Goal: Transaction & Acquisition: Download file/media

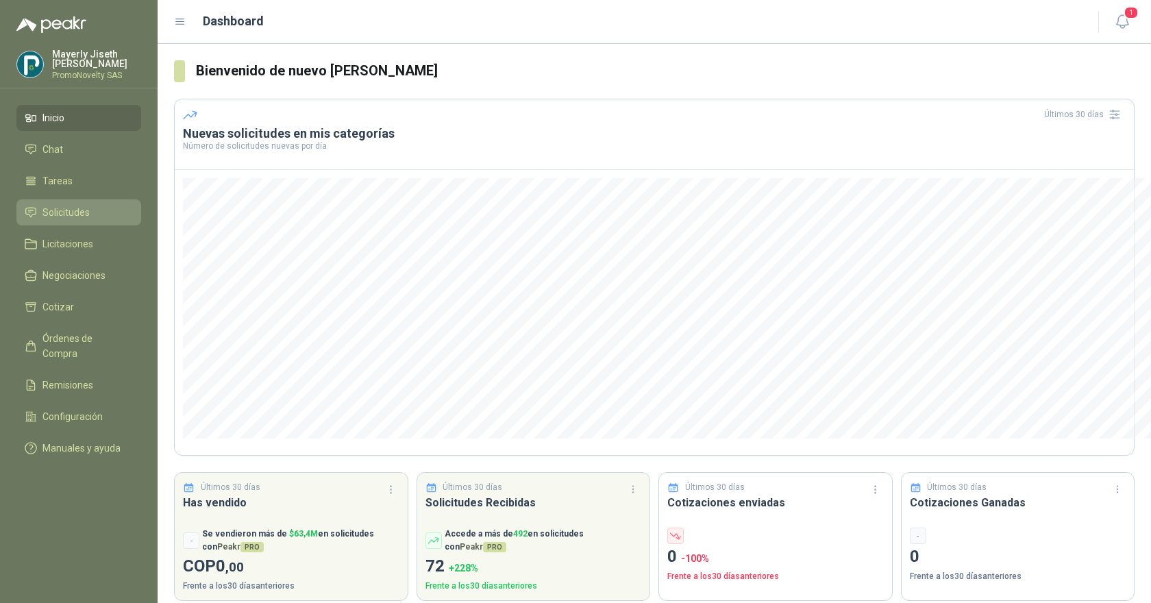
click at [77, 212] on span "Solicitudes" at bounding box center [65, 212] width 47 height 15
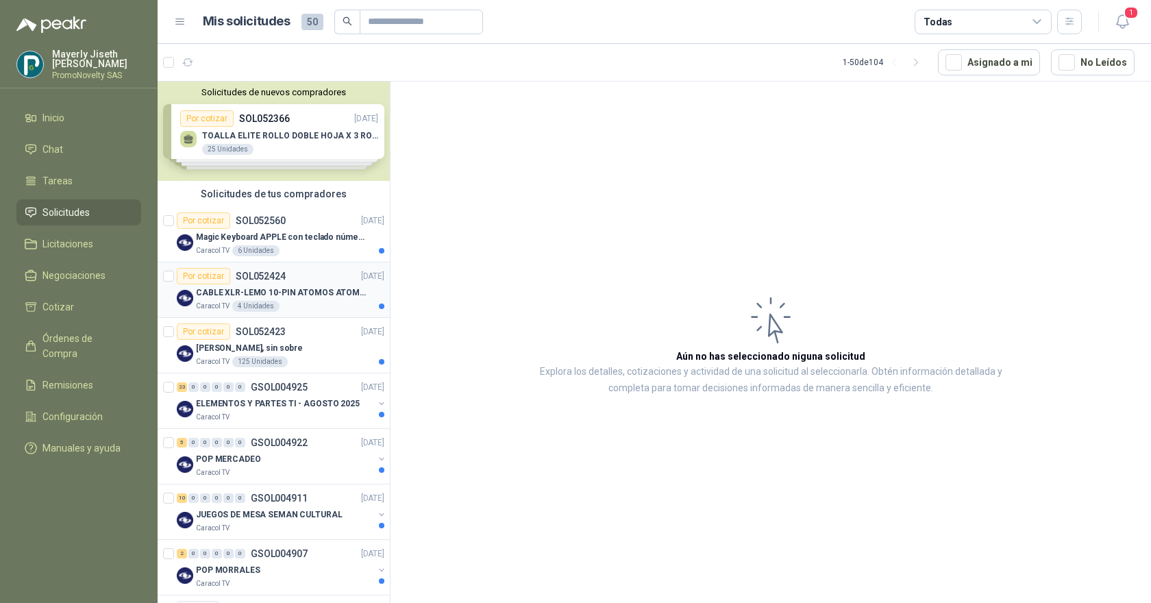
click at [265, 298] on p "CABLE XLR-LEMO 10-PIN ATOMOS ATOMCAB016" at bounding box center [281, 292] width 171 height 13
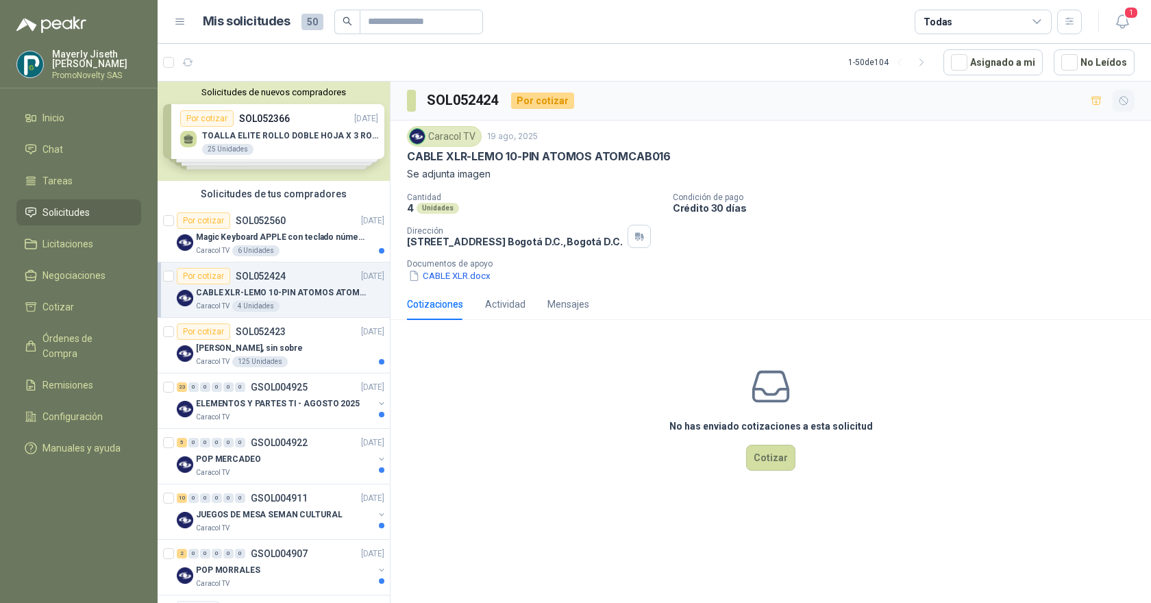
click at [1127, 101] on icon "button" at bounding box center [1123, 101] width 8 height 8
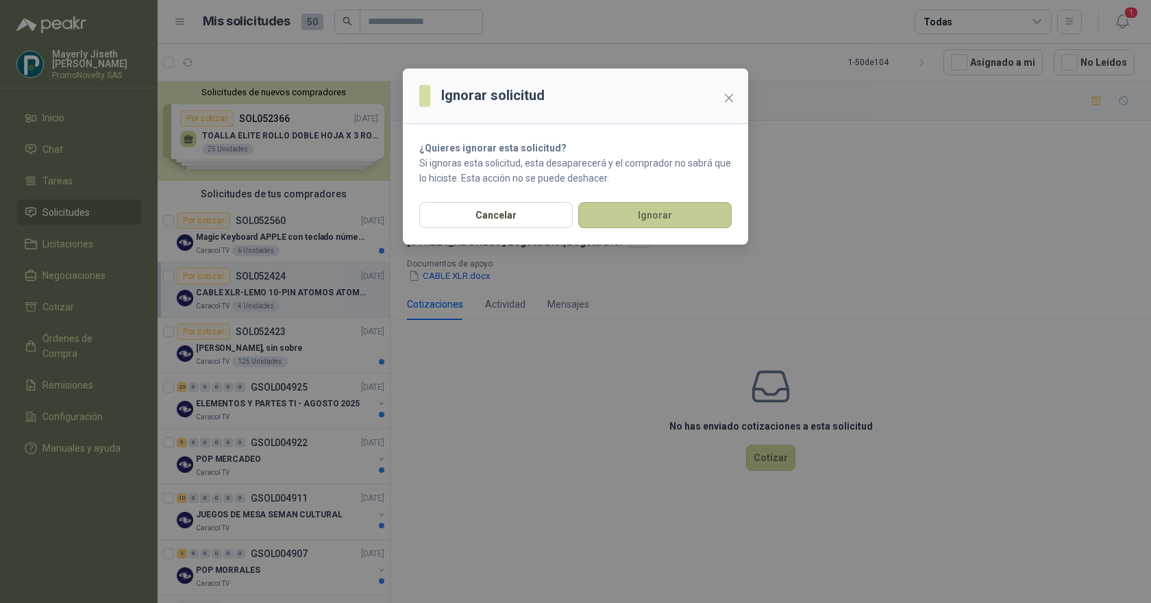
click at [634, 212] on button "Ignorar" at bounding box center [654, 215] width 153 height 26
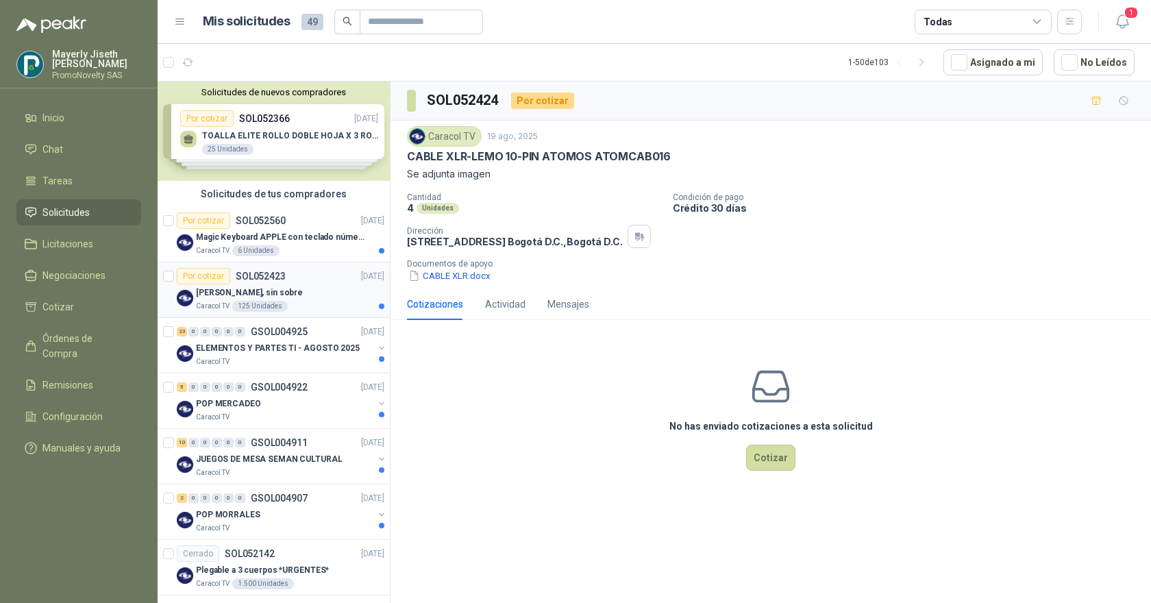
click at [310, 290] on div "[PERSON_NAME], sin sobre" at bounding box center [290, 292] width 188 height 16
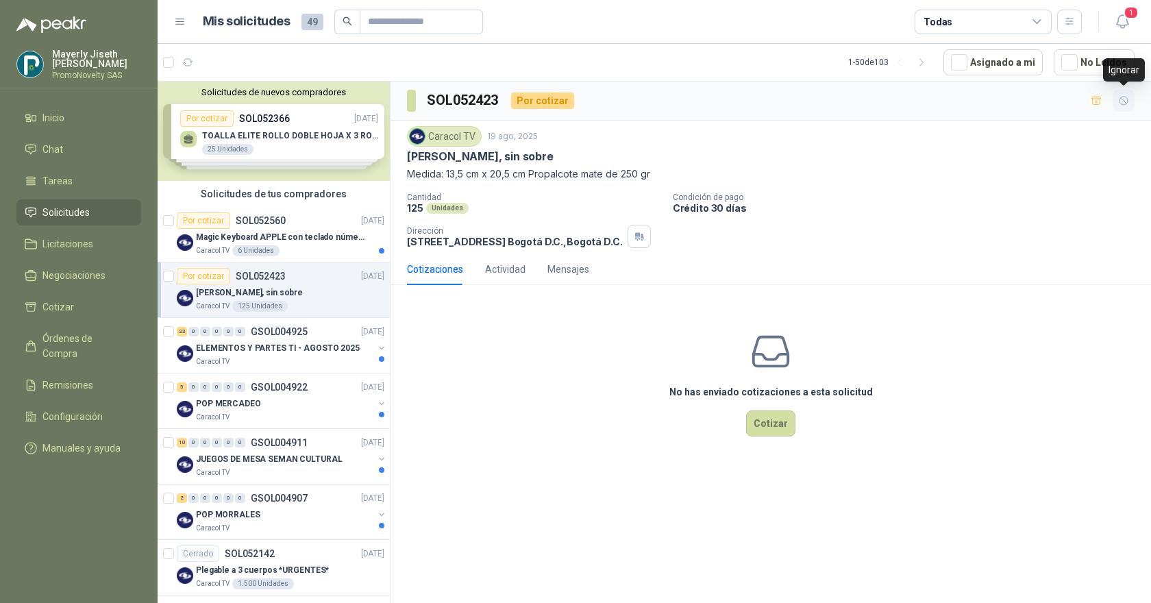
click at [1130, 95] on button "button" at bounding box center [1123, 101] width 22 height 22
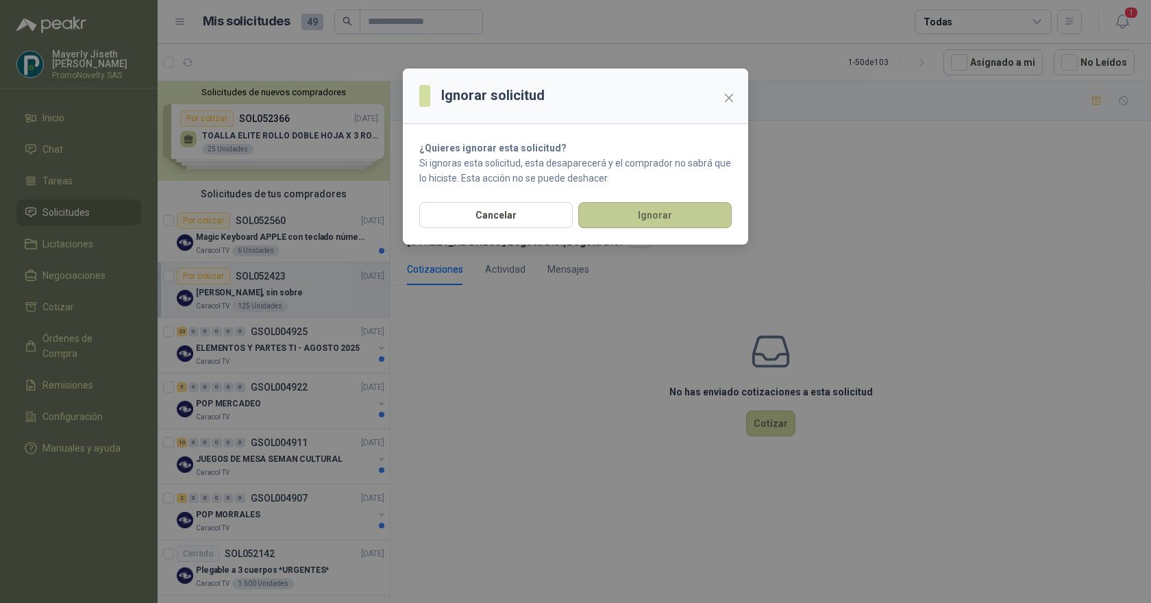
click at [639, 218] on button "Ignorar" at bounding box center [654, 215] width 153 height 26
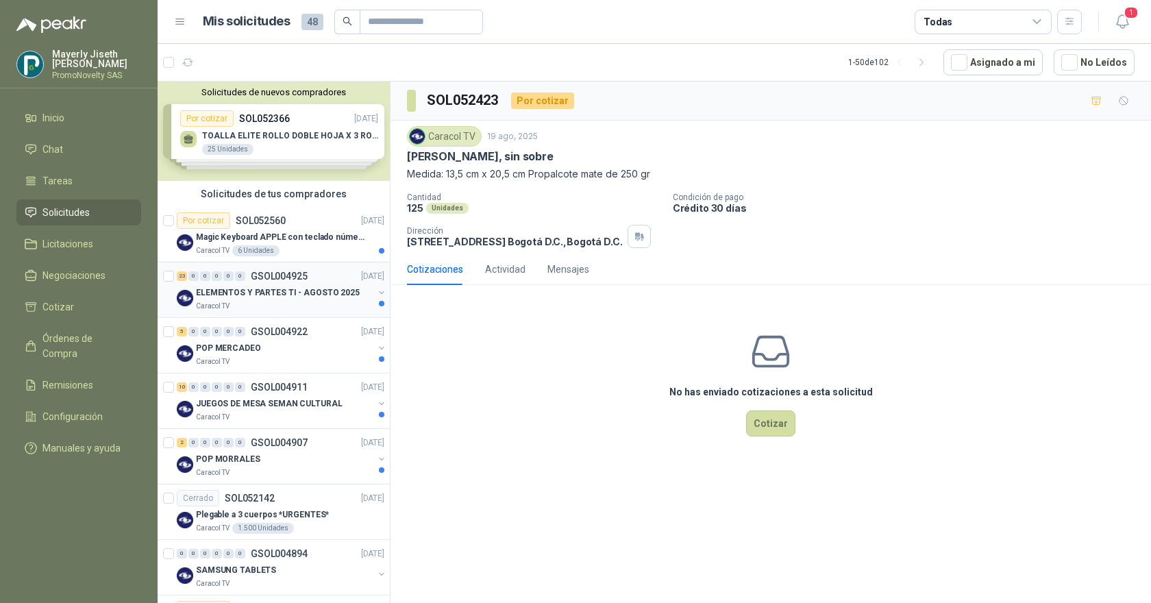
click at [253, 278] on p "GSOL004925" at bounding box center [279, 276] width 57 height 10
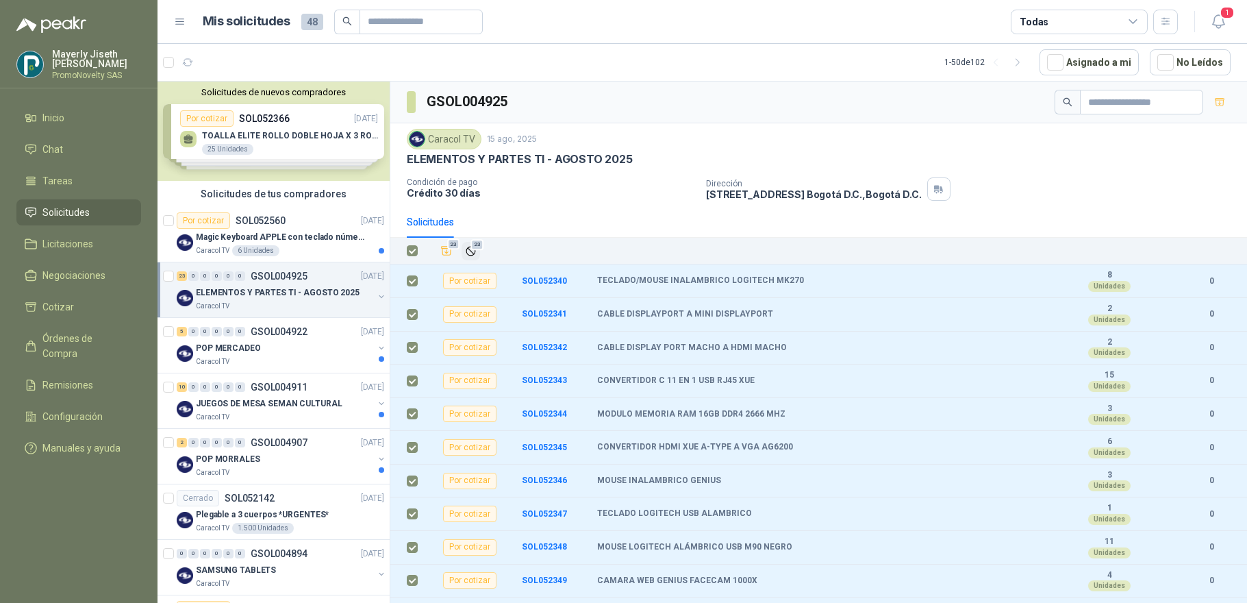
click at [477, 246] on span "23" at bounding box center [477, 244] width 13 height 11
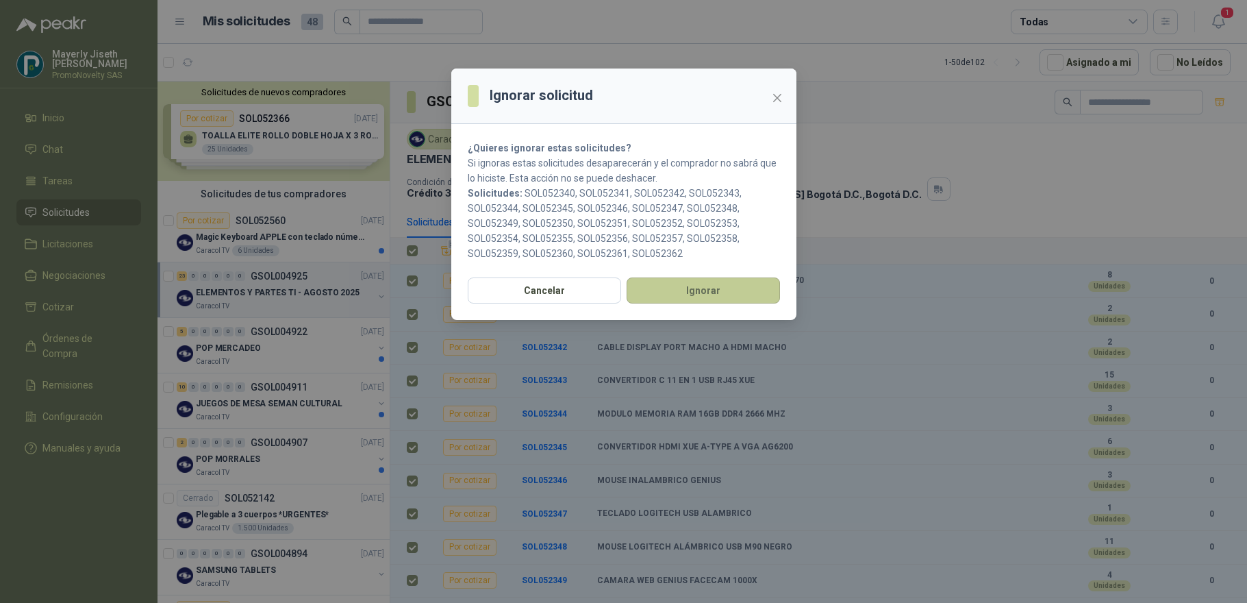
click at [742, 284] on button "Ignorar" at bounding box center [703, 290] width 153 height 26
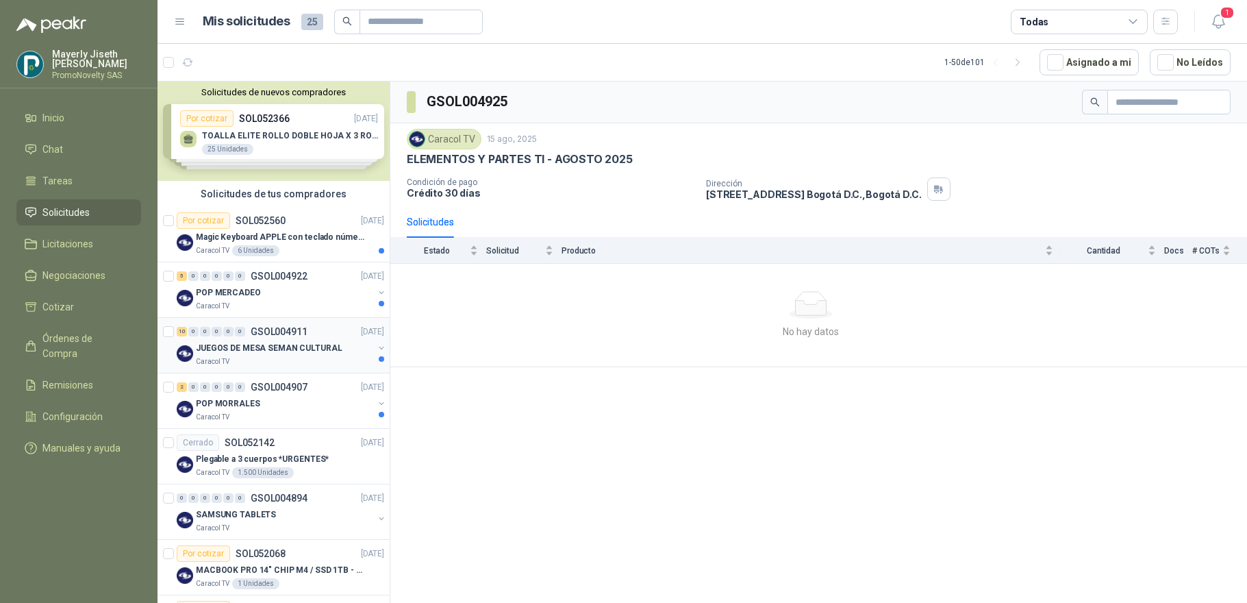
click at [308, 352] on p "JUEGOS DE MESA SEMAN CULTURAL" at bounding box center [269, 348] width 147 height 13
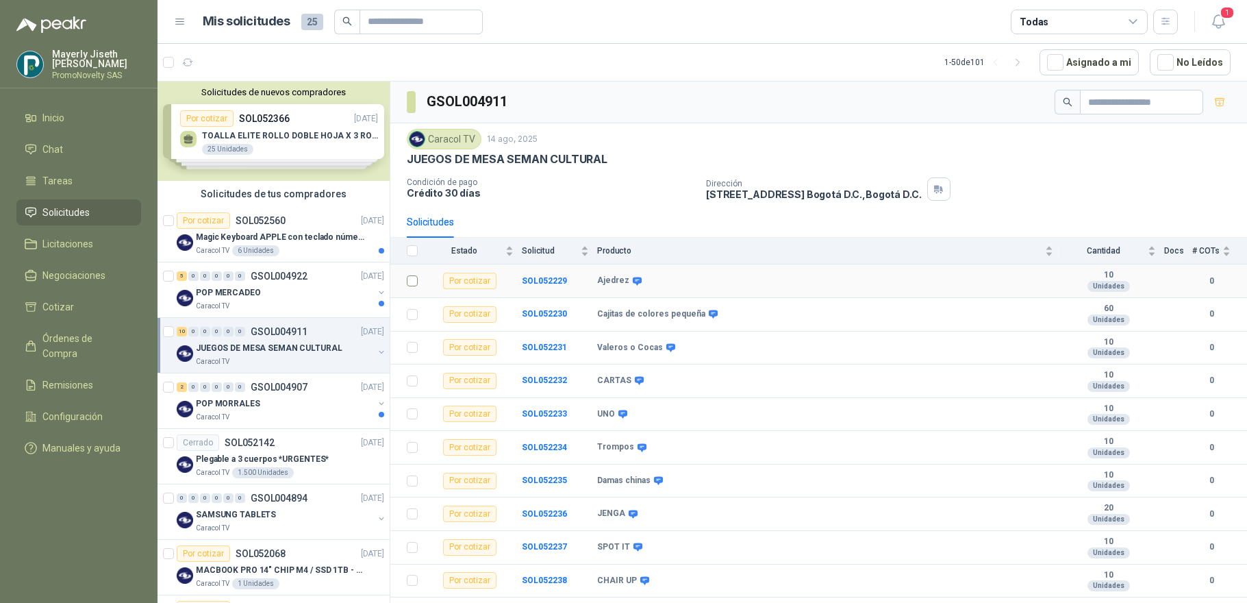
click at [405, 287] on td at bounding box center [408, 281] width 36 height 34
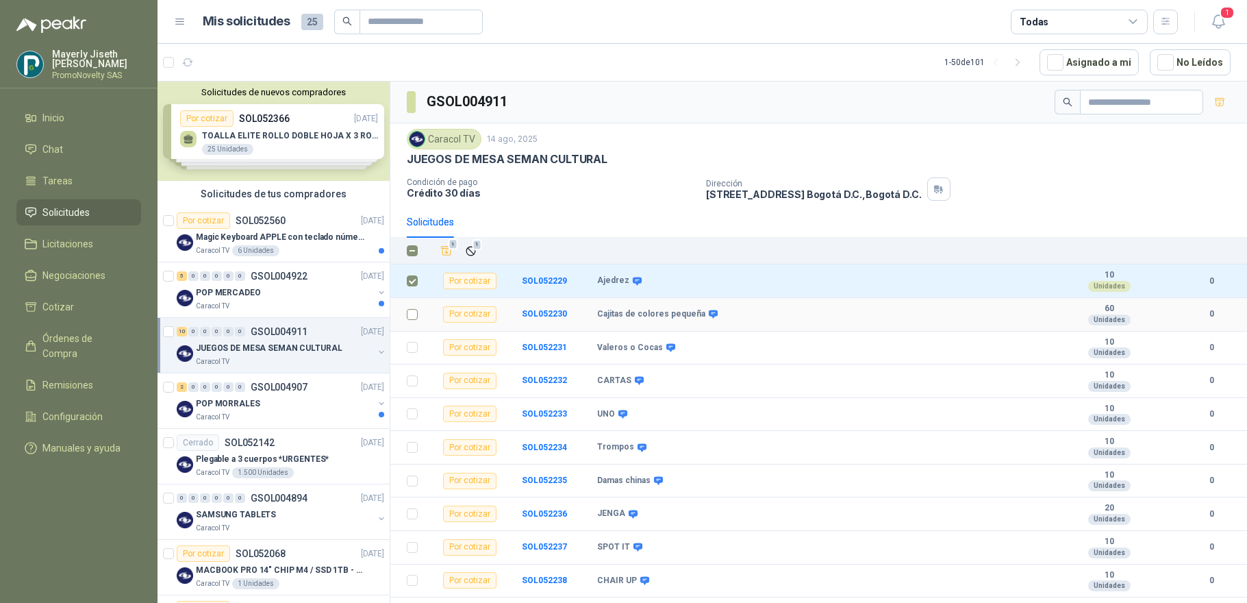
click at [414, 307] on label at bounding box center [412, 314] width 11 height 15
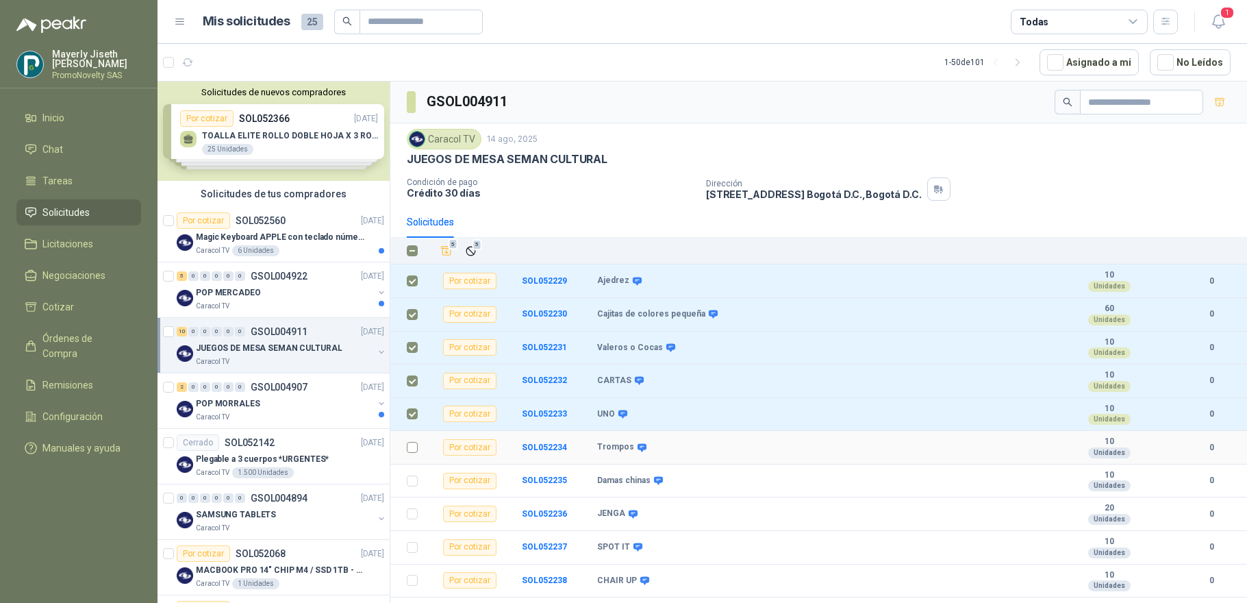
click at [414, 440] on label at bounding box center [412, 447] width 11 height 15
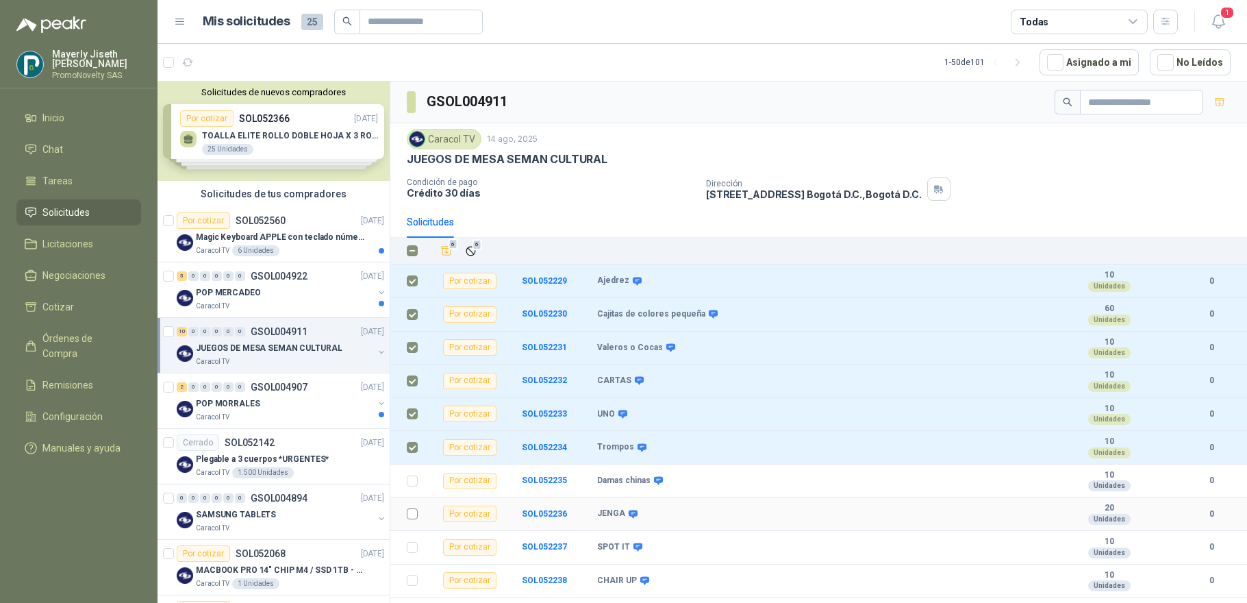
click at [412, 500] on td at bounding box center [408, 514] width 36 height 34
click at [421, 471] on td at bounding box center [408, 481] width 36 height 34
click at [410, 486] on label at bounding box center [412, 480] width 11 height 15
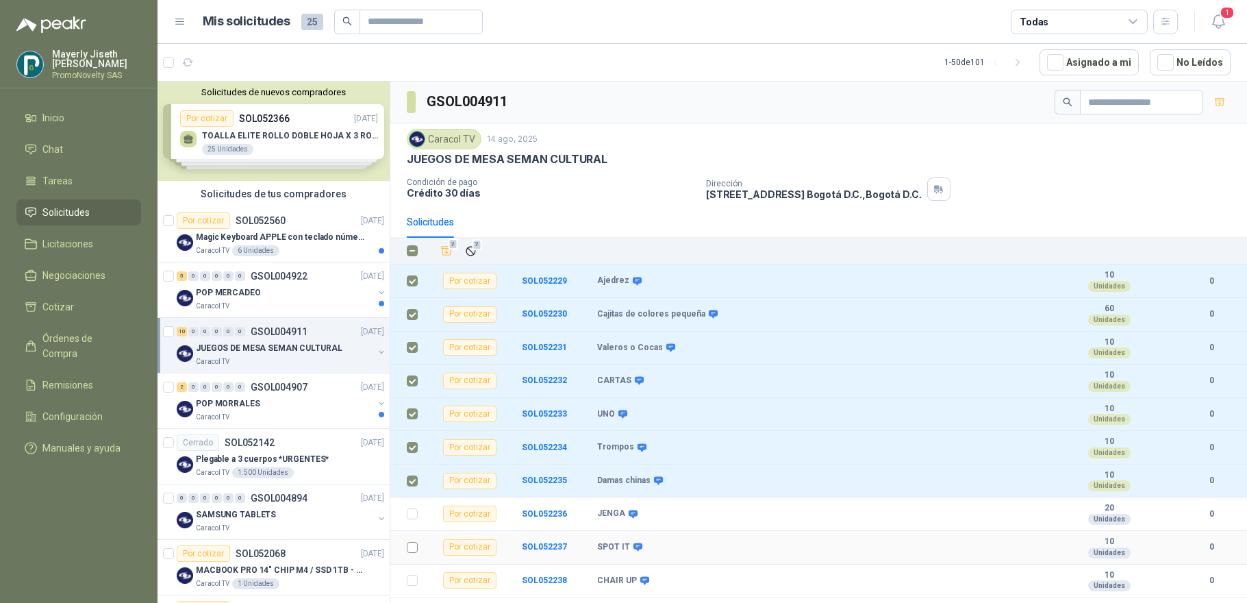
click at [410, 534] on td at bounding box center [408, 548] width 36 height 34
click at [412, 520] on label at bounding box center [412, 513] width 11 height 15
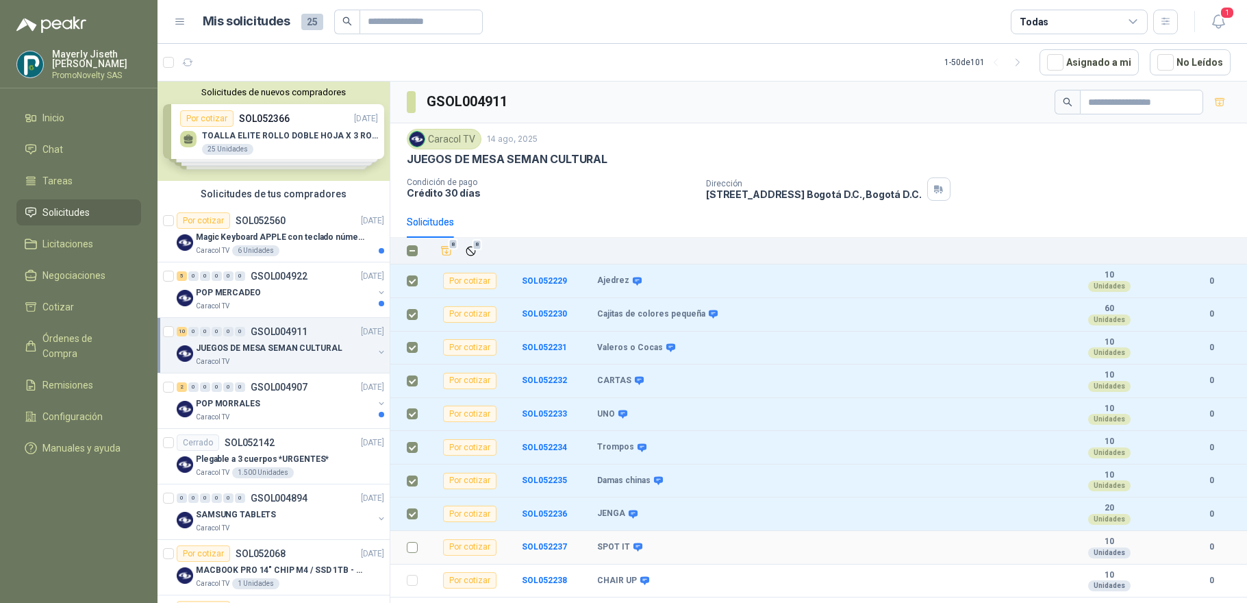
click at [410, 555] on td at bounding box center [408, 548] width 36 height 34
click at [412, 590] on td at bounding box center [408, 581] width 36 height 34
click at [410, 540] on label at bounding box center [412, 547] width 11 height 15
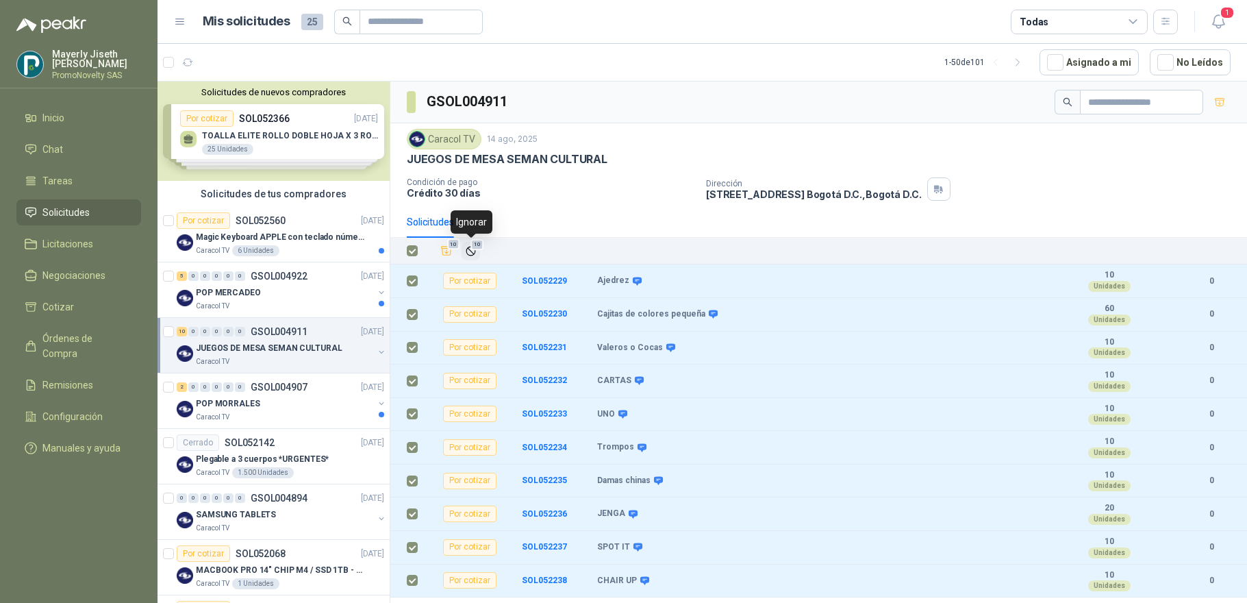
click at [468, 248] on icon "Ignorar" at bounding box center [470, 251] width 8 height 8
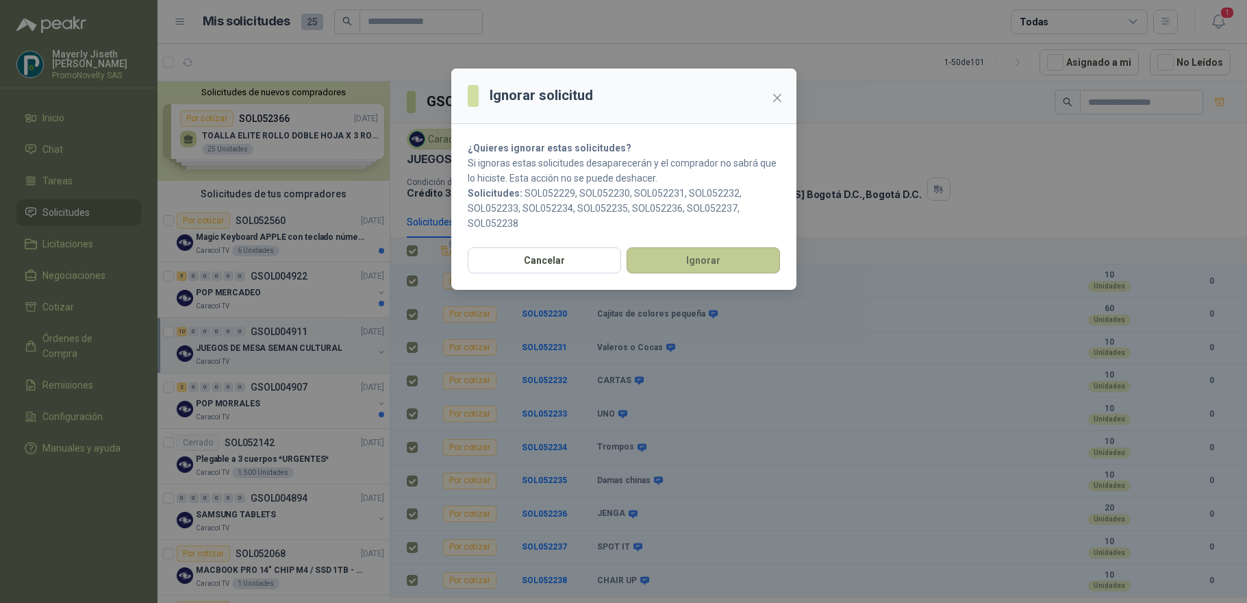
click at [743, 258] on button "Ignorar" at bounding box center [703, 260] width 153 height 26
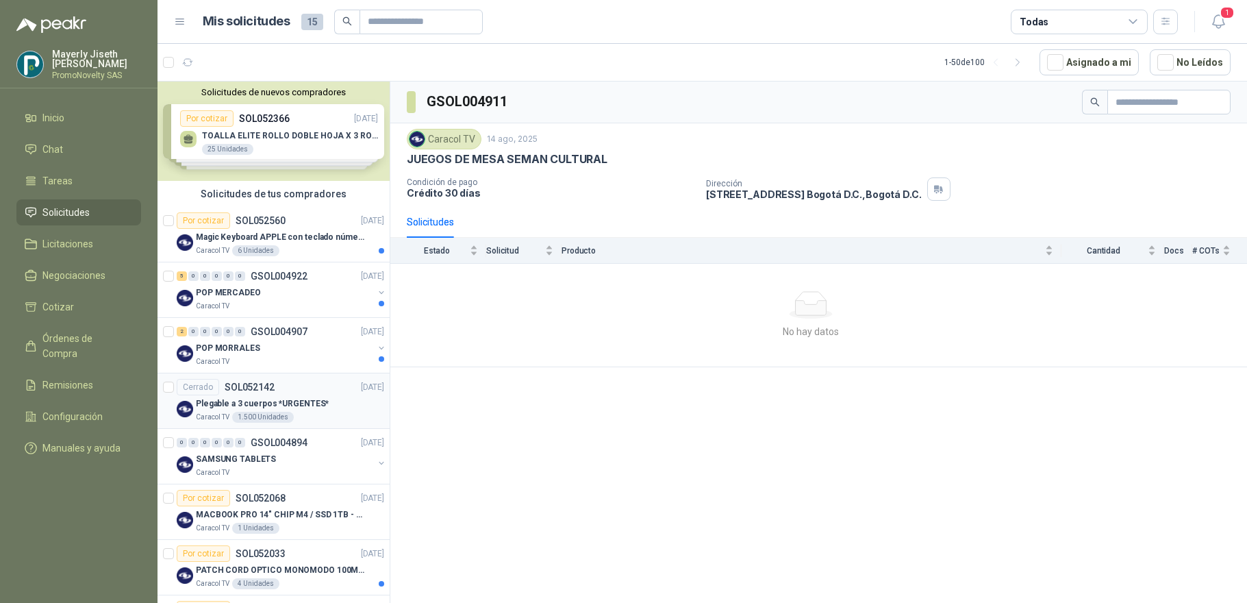
click at [303, 416] on div "Caracol TV 1.500 Unidades" at bounding box center [290, 417] width 188 height 11
click at [327, 392] on div "Cerrado SOL052142 [DATE]" at bounding box center [281, 387] width 208 height 16
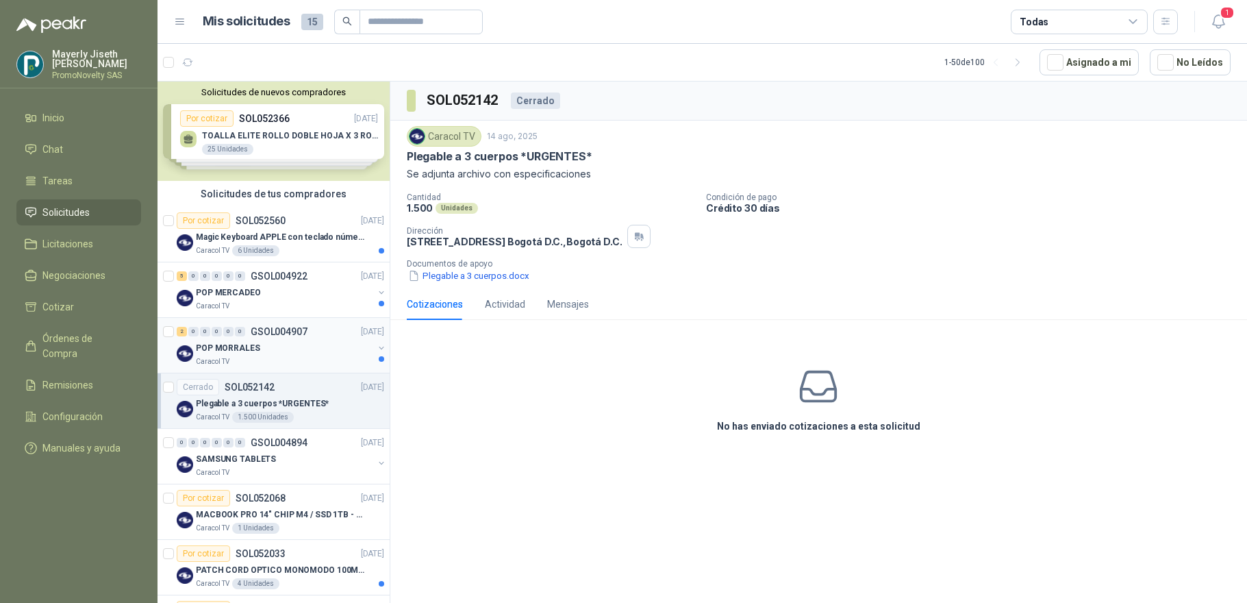
click at [282, 342] on div "POP MORRALES" at bounding box center [284, 348] width 177 height 16
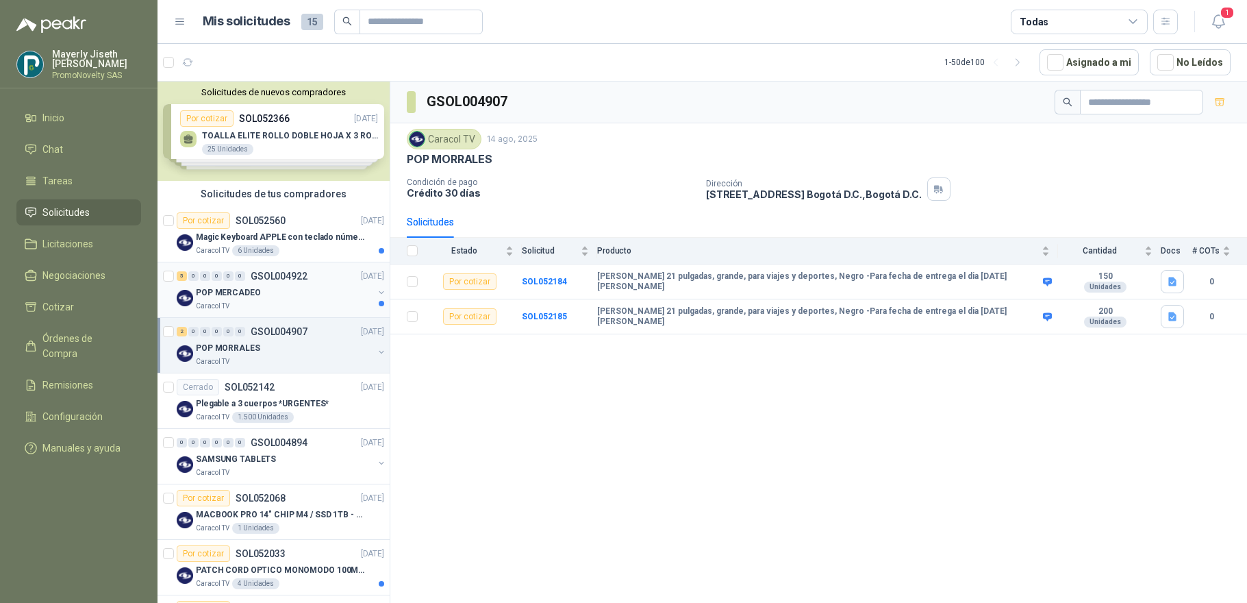
click at [300, 294] on div "POP MERCADEO" at bounding box center [284, 292] width 177 height 16
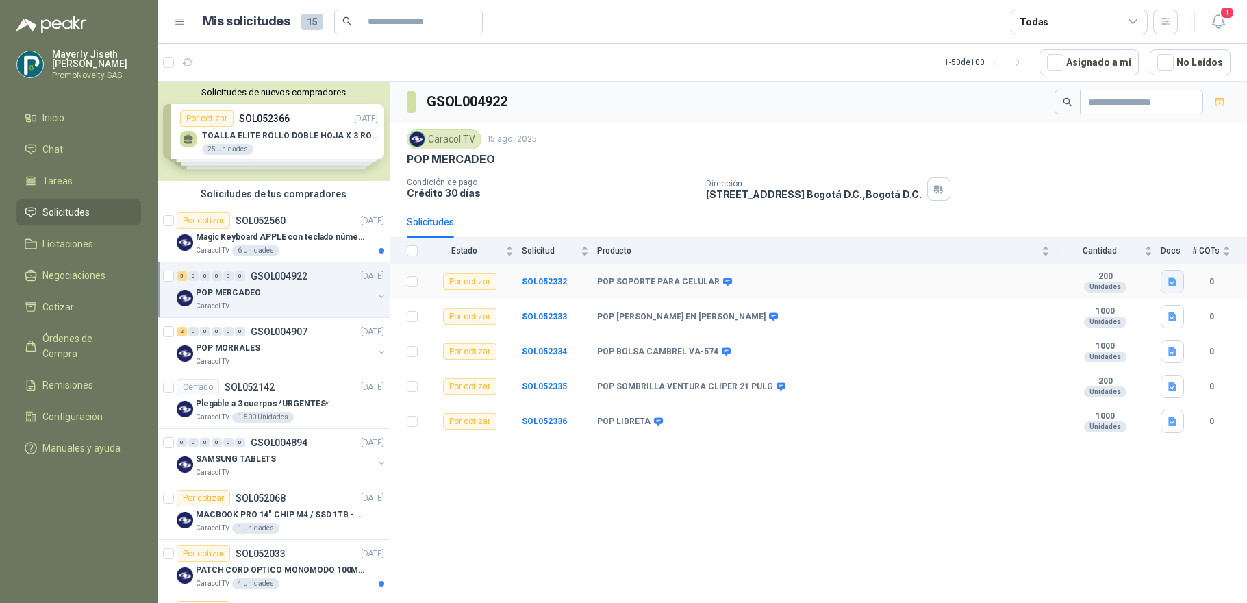
click at [1150, 285] on icon "button" at bounding box center [1172, 281] width 8 height 9
click at [1114, 256] on button "POP SOPORTE PARA CELULAR.docx" at bounding box center [1092, 252] width 165 height 14
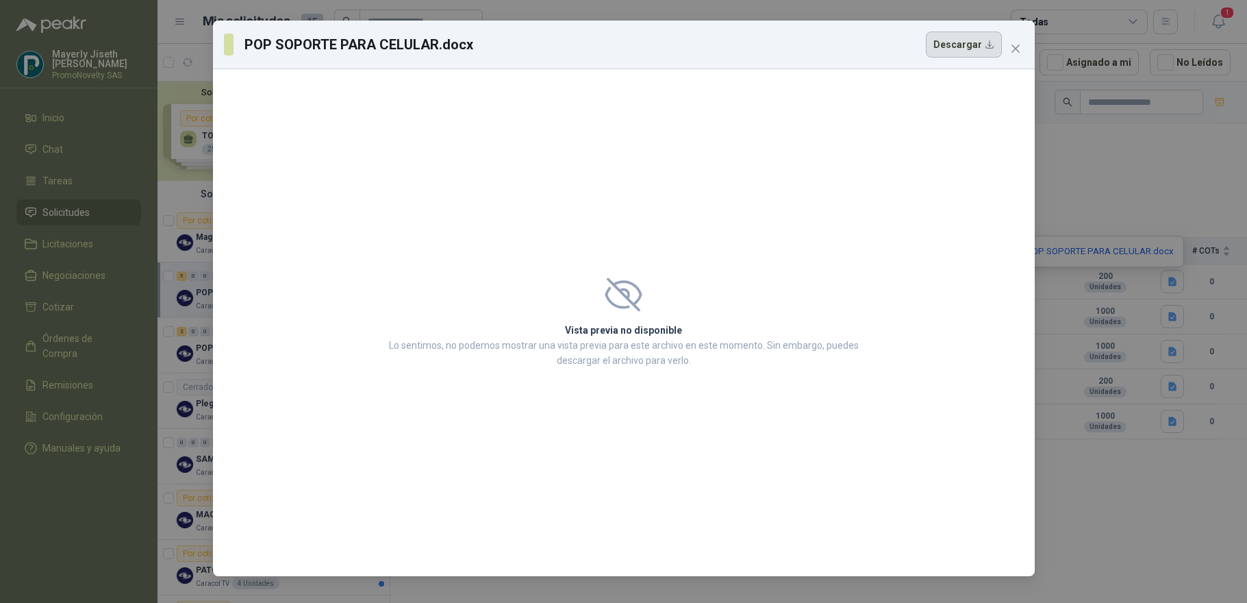
click at [975, 45] on button "Descargar" at bounding box center [964, 45] width 76 height 26
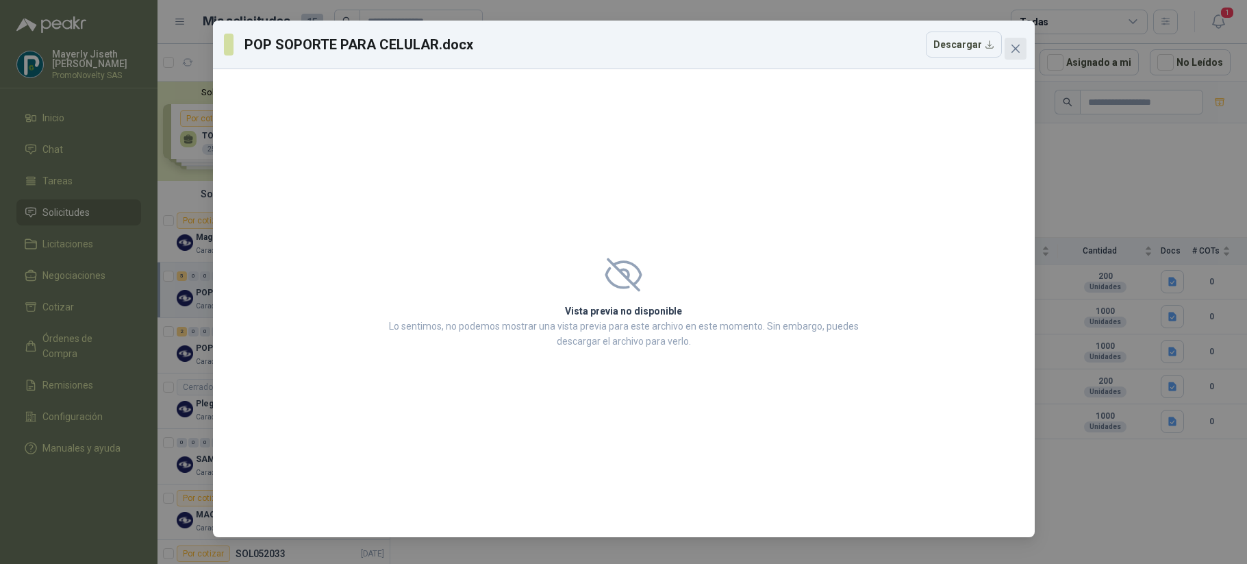
click at [1010, 47] on icon "close" at bounding box center [1015, 48] width 11 height 11
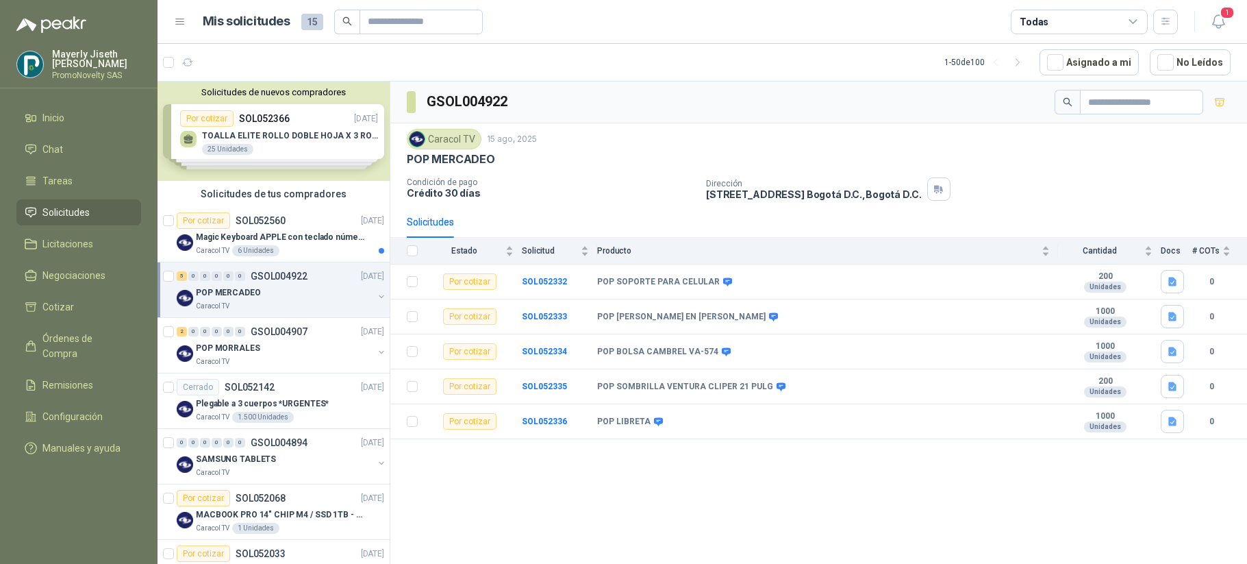
click at [2, 181] on ul "Inicio Chat Tareas Solicitudes Licitaciones Negociaciones Cotizar Órdenes de Co…" at bounding box center [79, 286] width 158 height 362
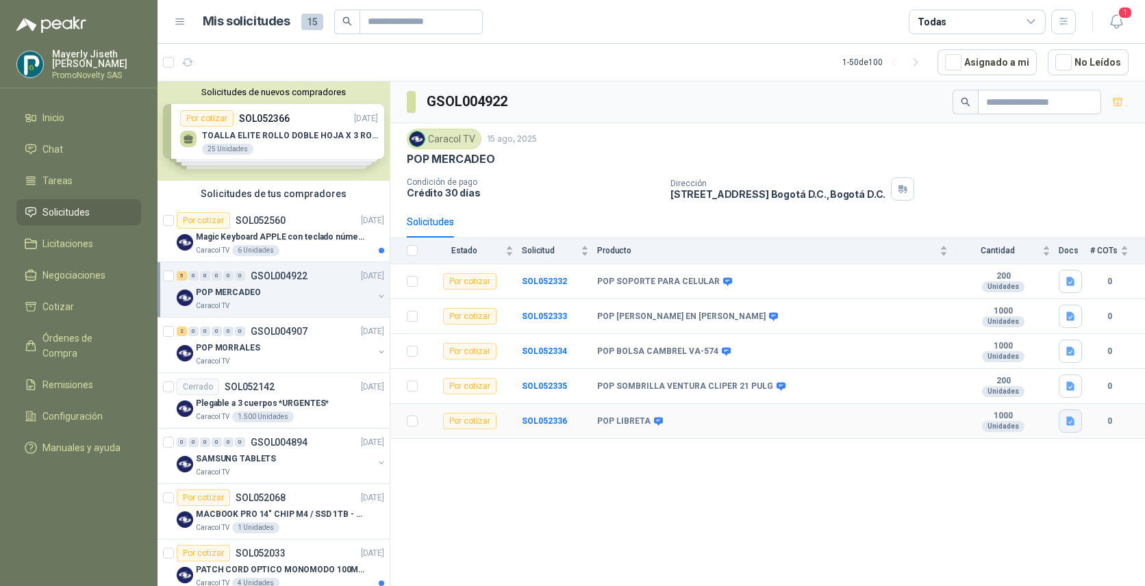
click at [1074, 421] on icon "button" at bounding box center [1070, 421] width 8 height 9
click at [1040, 392] on button "POP LIBRETA.docx" at bounding box center [1026, 391] width 94 height 14
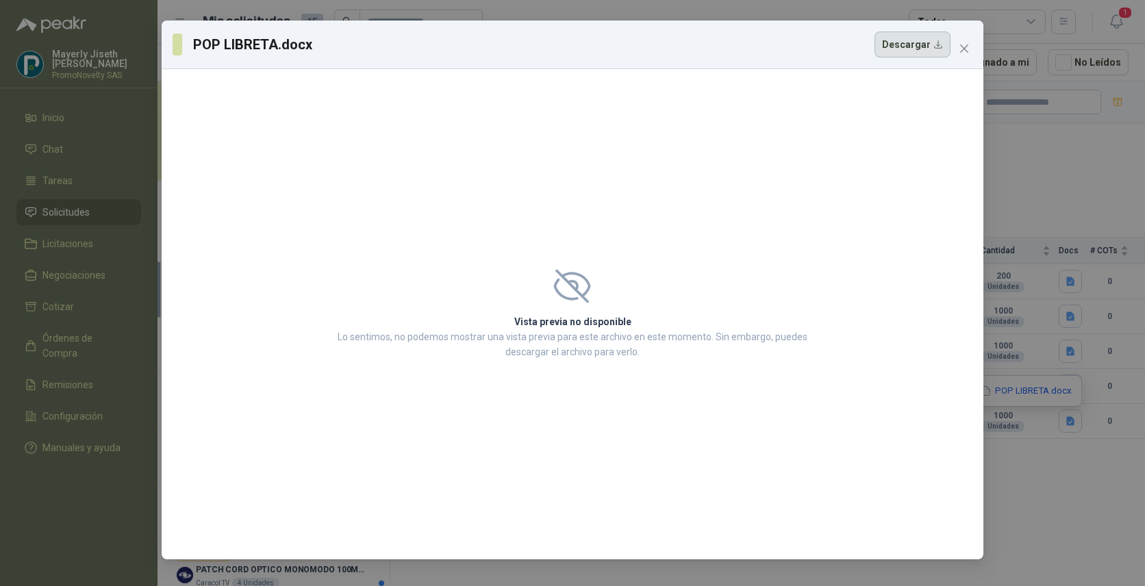
click at [916, 40] on button "Descargar" at bounding box center [913, 45] width 76 height 26
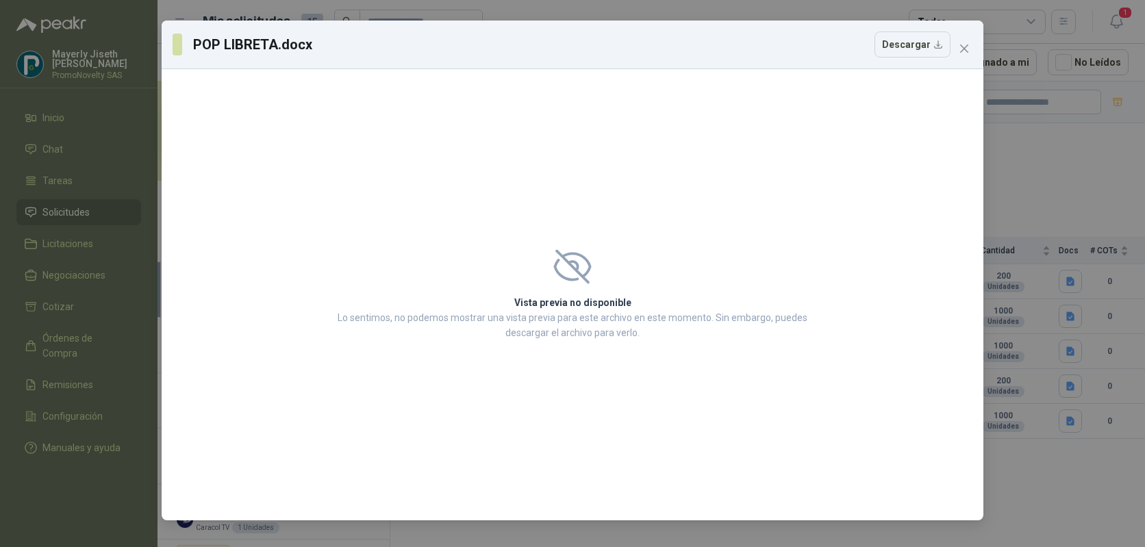
click at [1075, 455] on div "POP LIBRETA.docx Descargar Vista previa no disponible Lo sentimos, no podemos m…" at bounding box center [572, 273] width 1145 height 547
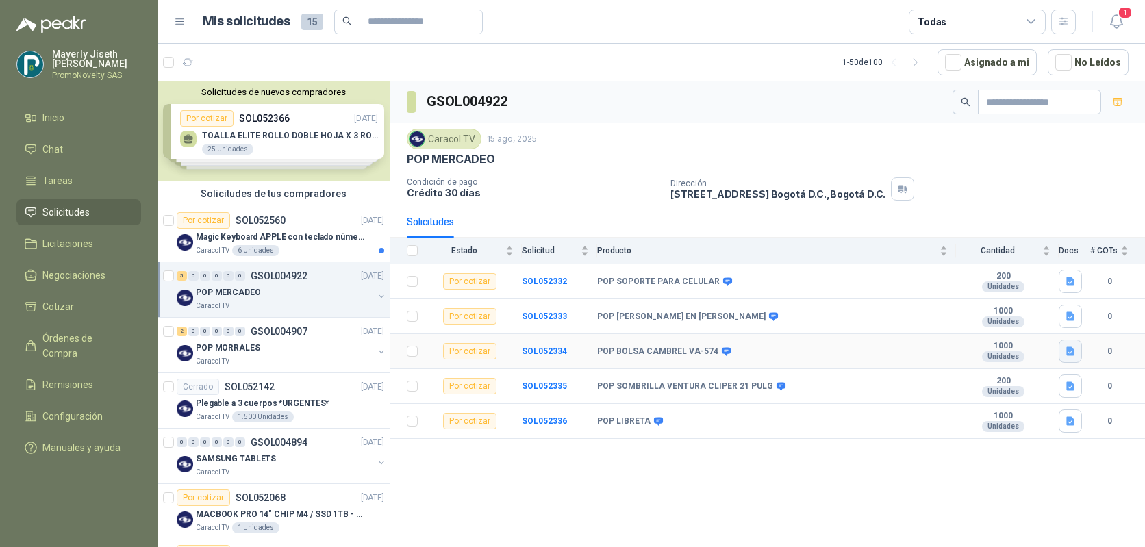
click at [1065, 355] on icon "button" at bounding box center [1071, 352] width 12 height 12
click at [1018, 323] on button "Sporty Bag Kidz.docx" at bounding box center [1021, 321] width 104 height 14
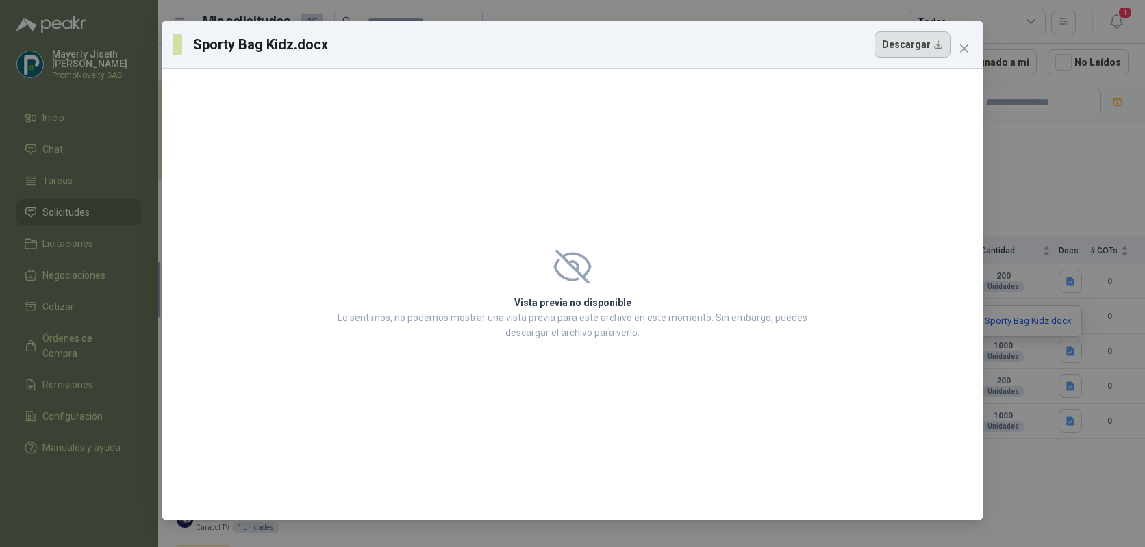
click at [900, 42] on button "Descargar" at bounding box center [913, 45] width 76 height 26
click at [966, 48] on icon "close" at bounding box center [964, 48] width 11 height 11
